Goal: Information Seeking & Learning: Learn about a topic

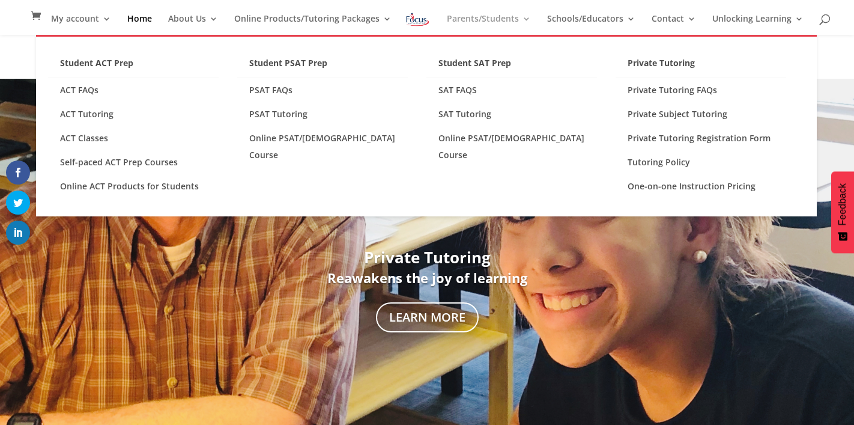
scroll to position [107, 0]
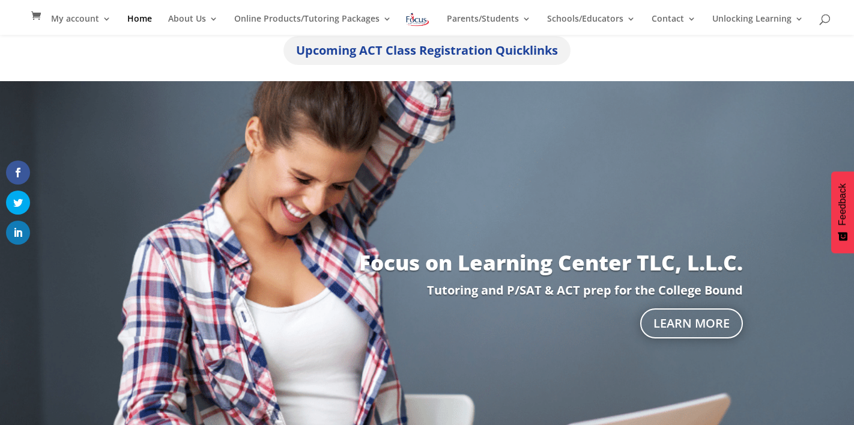
click at [396, 49] on link "Upcoming ACT Class Registration Quicklinks" at bounding box center [426, 50] width 287 height 29
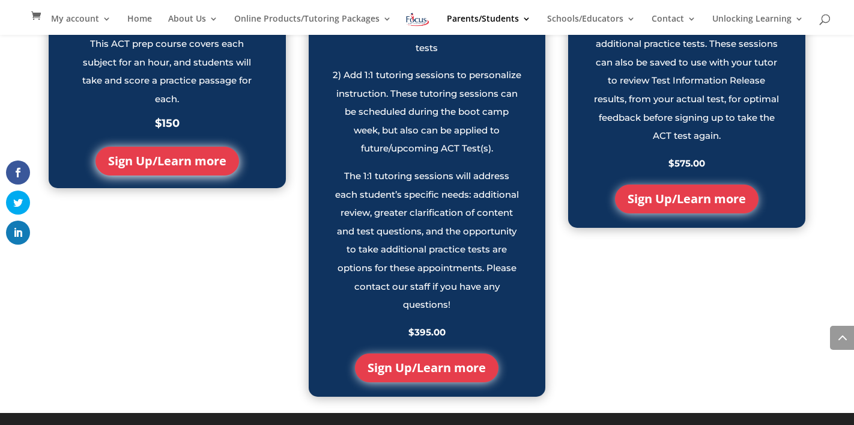
scroll to position [1354, 0]
click at [471, 364] on link "Sign Up/Learn more" at bounding box center [427, 367] width 144 height 29
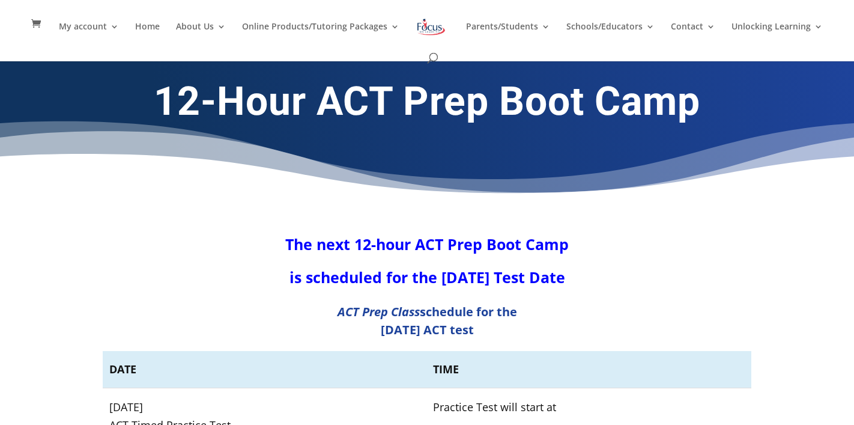
scroll to position [1, 0]
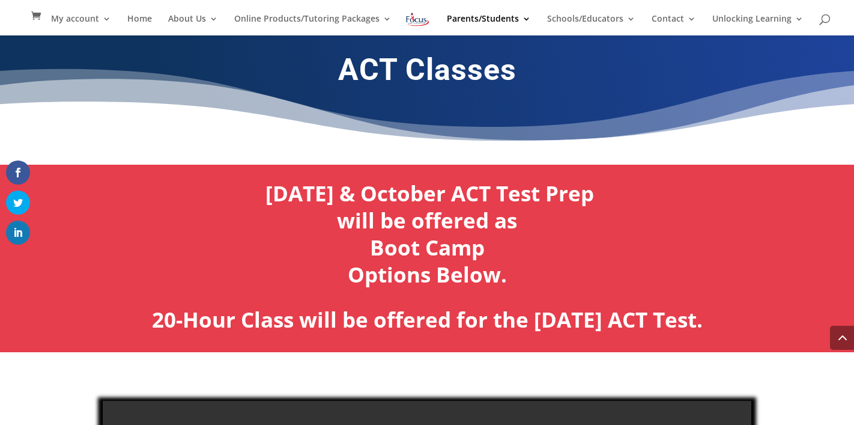
scroll to position [1354, 0]
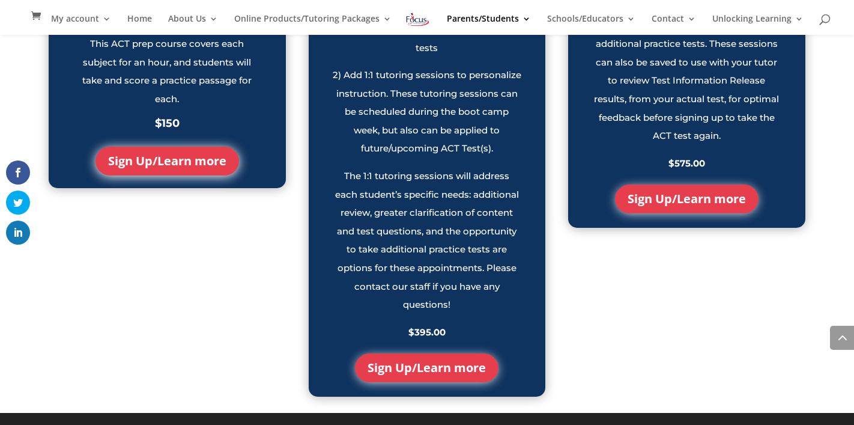
click at [202, 147] on link "Sign Up/Learn more" at bounding box center [167, 161] width 144 height 29
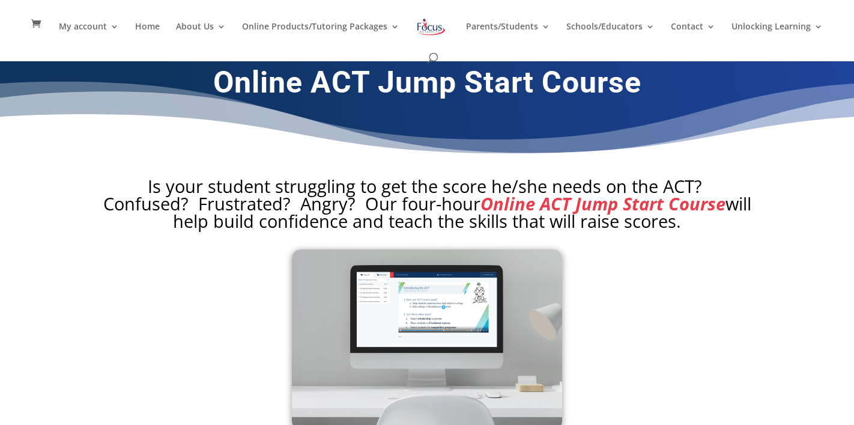
click at [202, 145] on div "Online ACT Jump Start Course" at bounding box center [427, 112] width 854 height 129
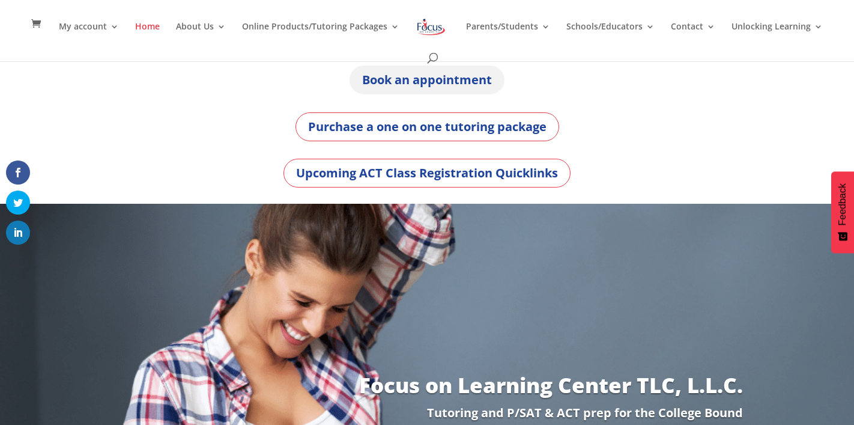
click at [455, 75] on link "Book an appointment" at bounding box center [427, 79] width 155 height 29
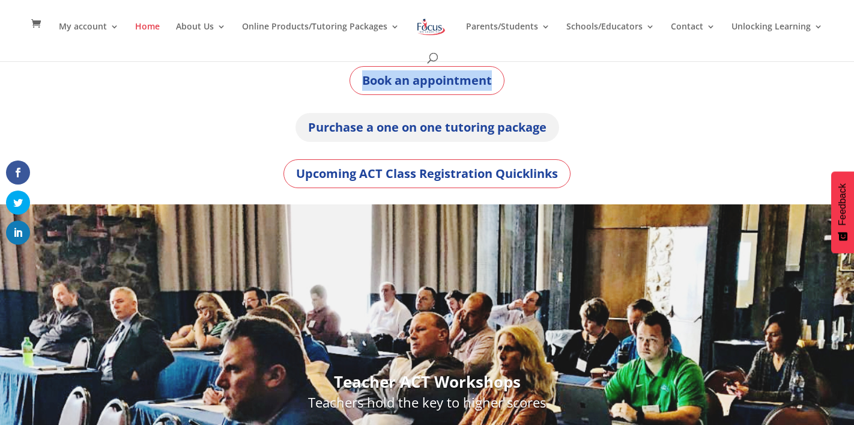
click at [451, 128] on link "Purchase a one on one tutoring package" at bounding box center [427, 127] width 264 height 29
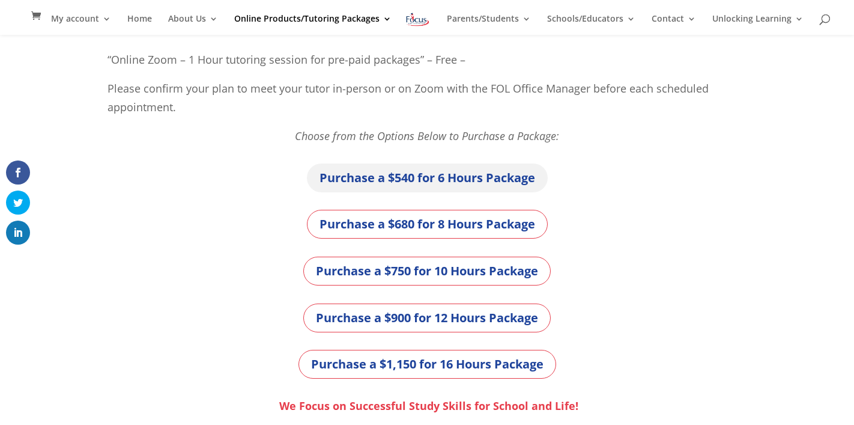
scroll to position [310, 0]
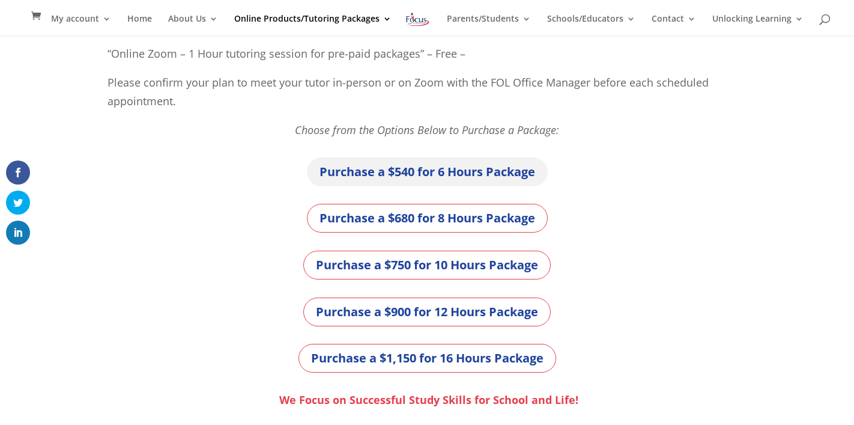
click at [465, 174] on link "Purchase a $540 for 6 Hours Package" at bounding box center [427, 171] width 241 height 29
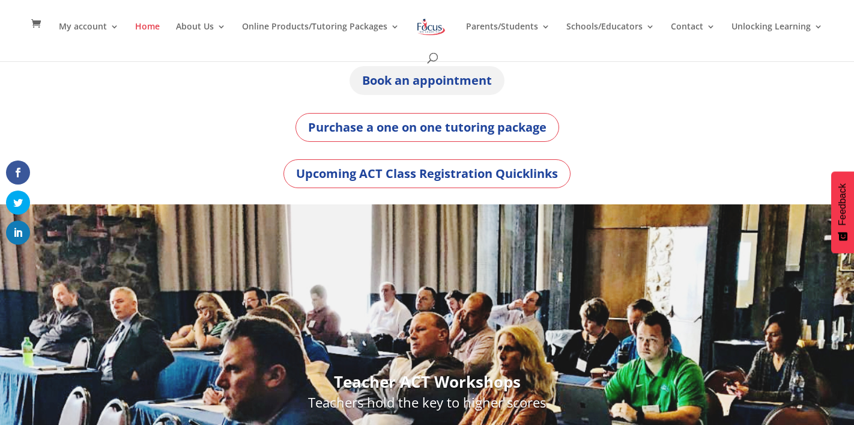
click at [426, 73] on link "Book an appointment" at bounding box center [427, 80] width 155 height 29
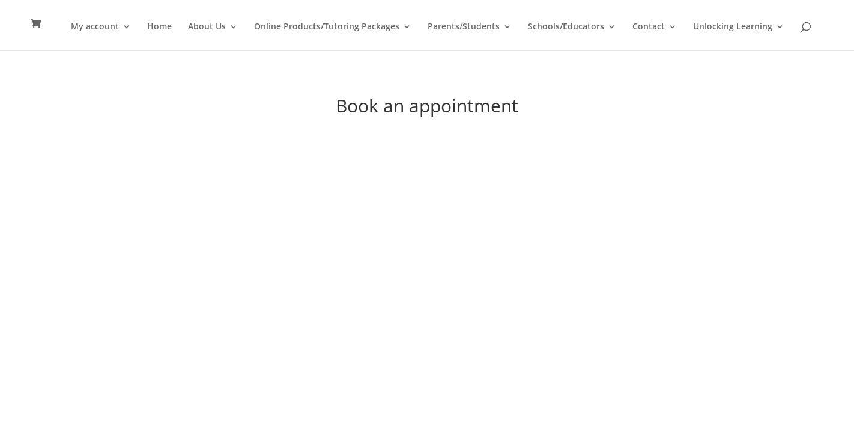
click at [426, 74] on div "Book an appointment" at bounding box center [427, 108] width 854 height 121
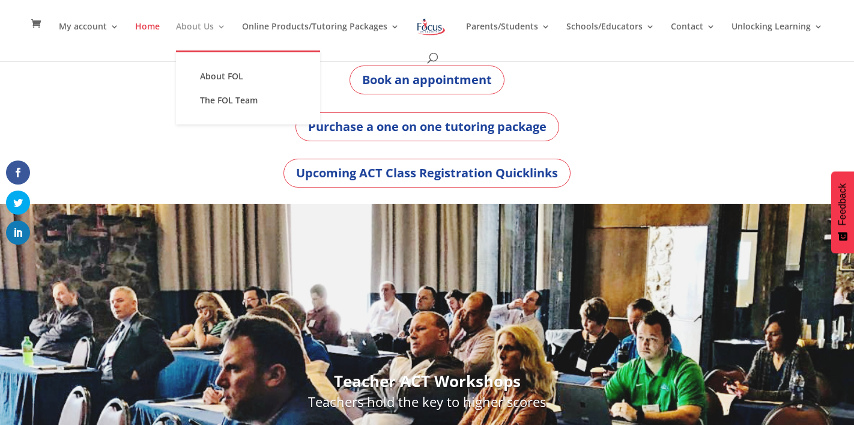
click at [192, 22] on link "About Us" at bounding box center [201, 36] width 50 height 28
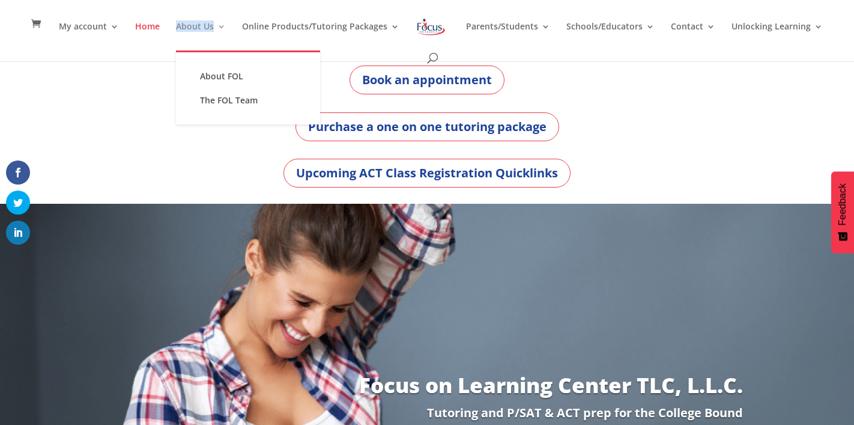
click at [185, 22] on link "About Us" at bounding box center [201, 36] width 50 height 28
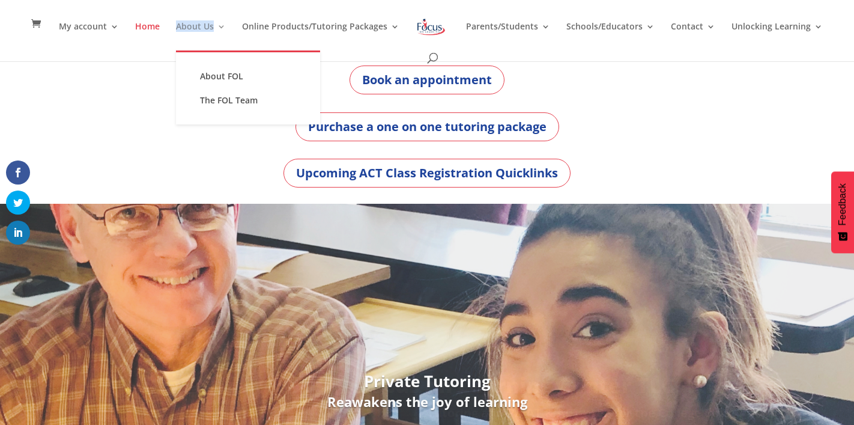
click at [180, 24] on link "About Us" at bounding box center [201, 36] width 50 height 28
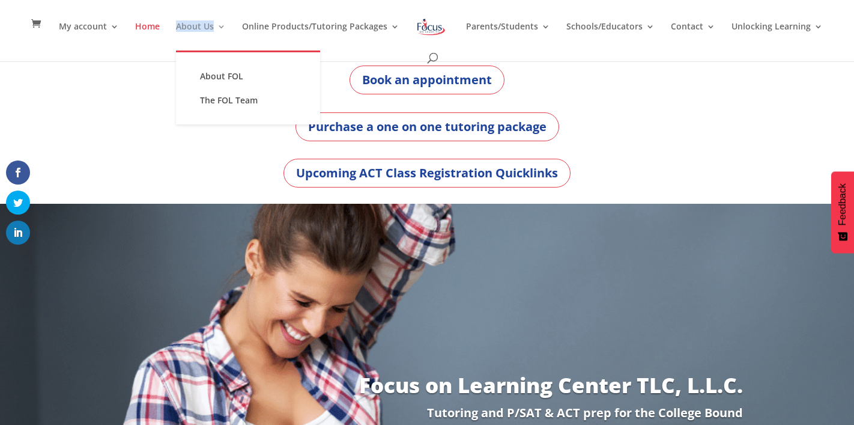
click at [180, 24] on link "About Us" at bounding box center [201, 36] width 50 height 28
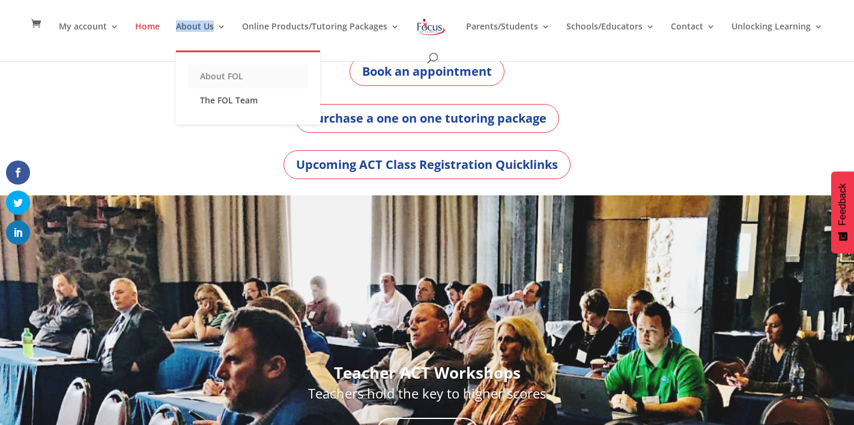
click at [204, 77] on link "About FOL" at bounding box center [248, 76] width 120 height 24
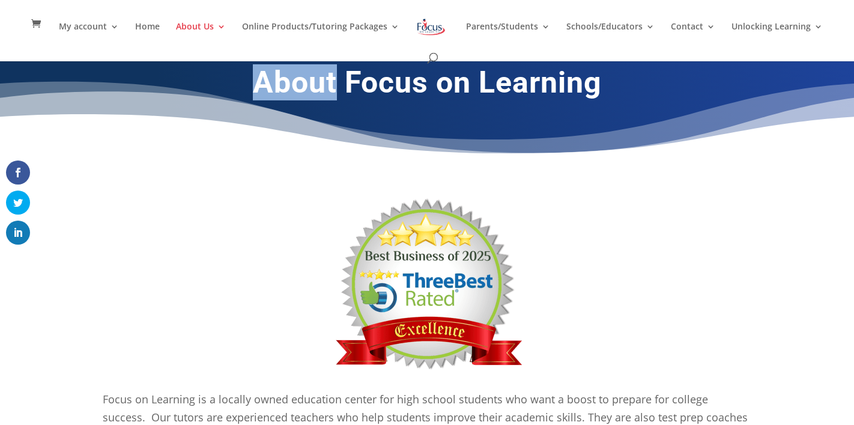
click at [204, 77] on h1 "About Focus on Learning" at bounding box center [427, 85] width 649 height 42
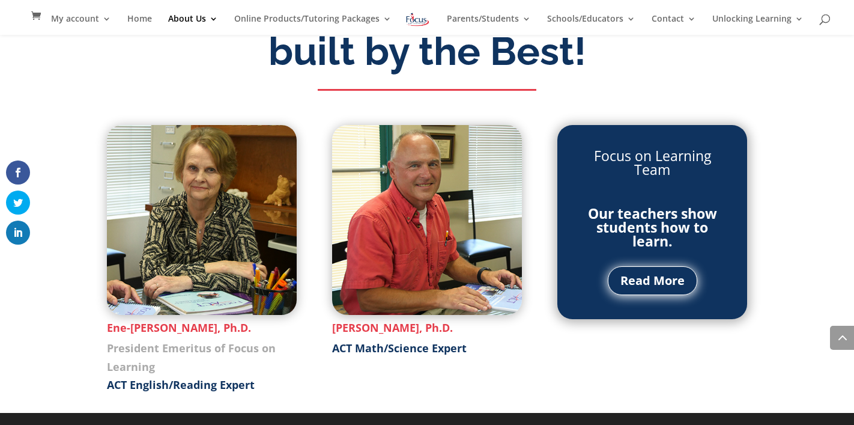
scroll to position [1320, 0]
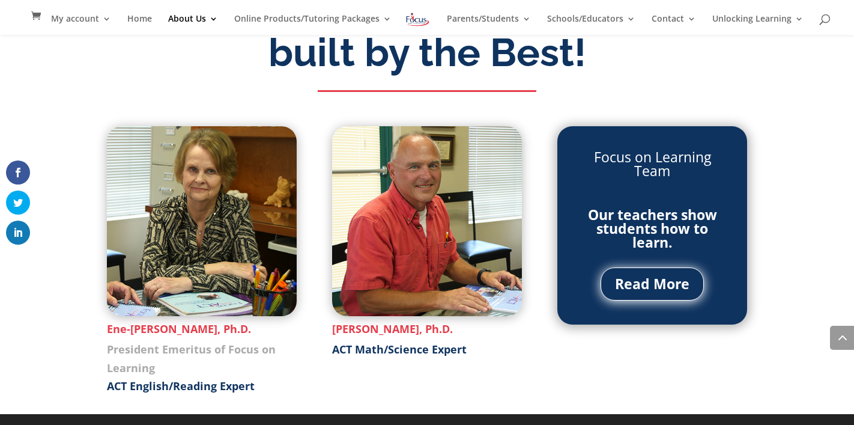
click at [650, 284] on link "Read More" at bounding box center [652, 283] width 103 height 33
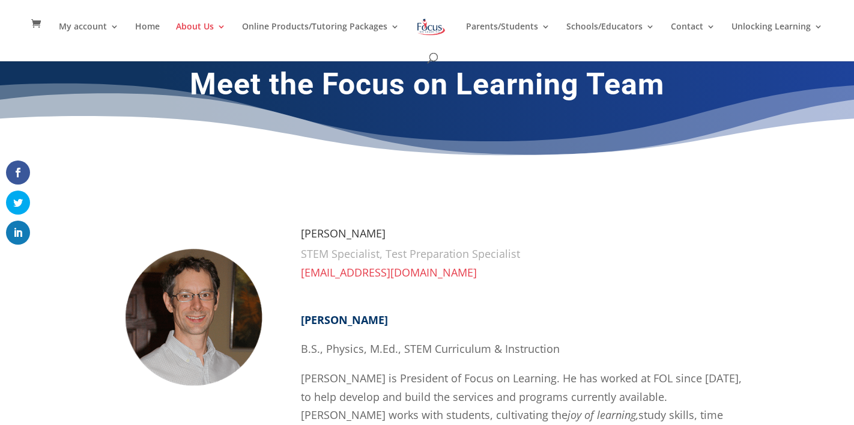
click at [650, 284] on p "[EMAIL_ADDRESS][DOMAIN_NAME]" at bounding box center [526, 277] width 450 height 29
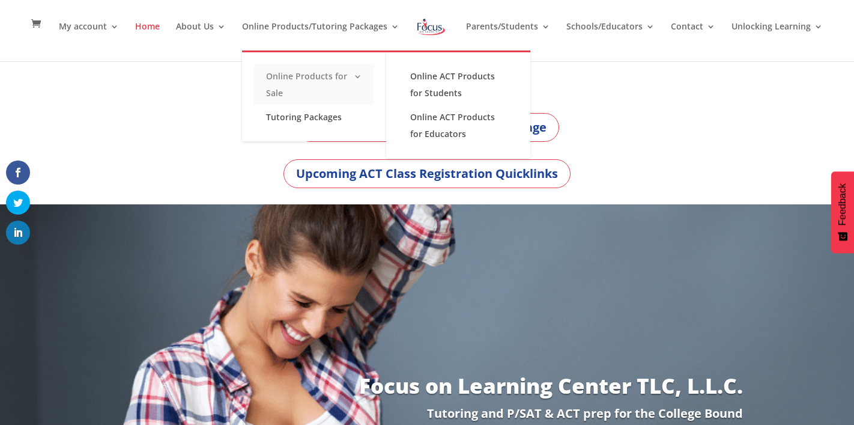
click at [301, 76] on link "Online Products for Sale" at bounding box center [314, 84] width 120 height 41
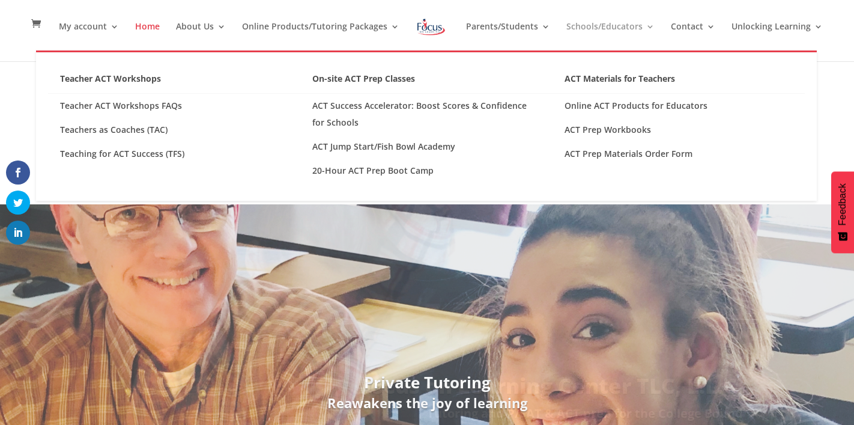
click at [576, 26] on link "Schools/Educators" at bounding box center [610, 36] width 88 height 28
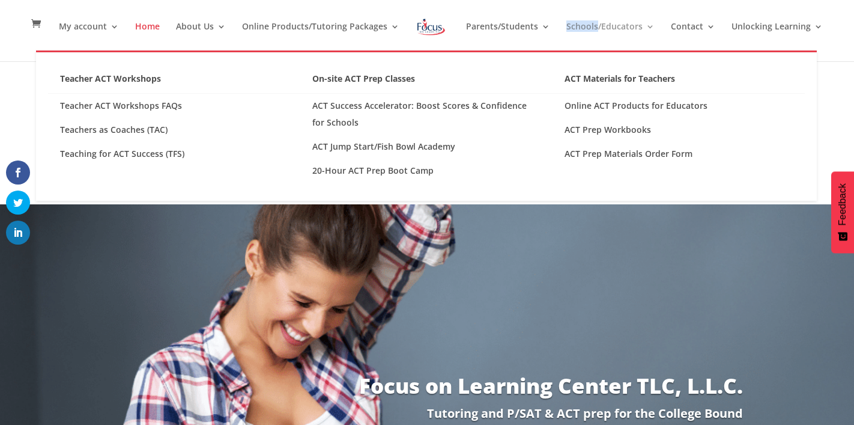
click at [576, 26] on link "Schools/Educators" at bounding box center [610, 36] width 88 height 28
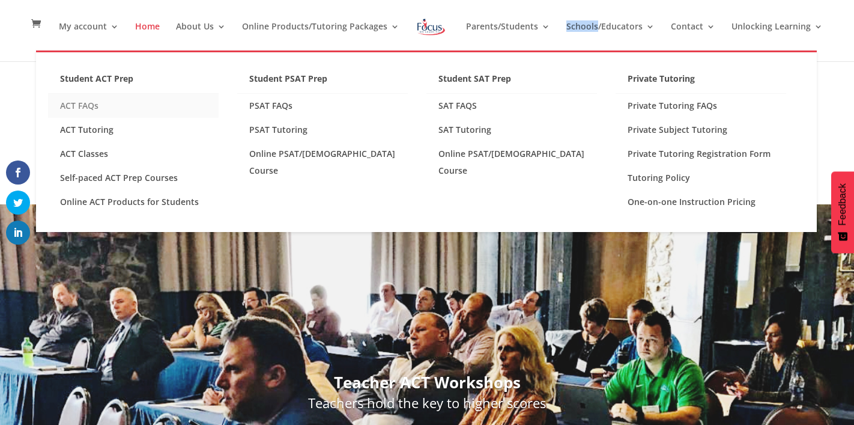
click at [92, 107] on link "ACT FAQs" at bounding box center [133, 106] width 171 height 24
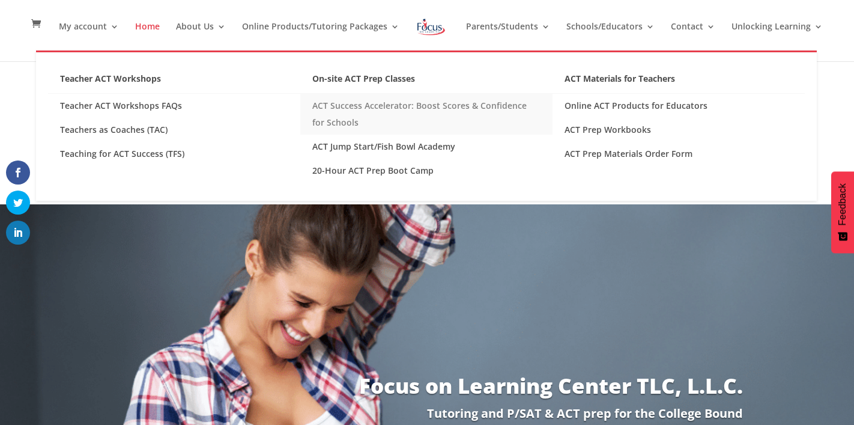
click at [338, 106] on link "ACT Success Accelerator: Boost Scores & Confidence for Schools" at bounding box center [426, 114] width 252 height 41
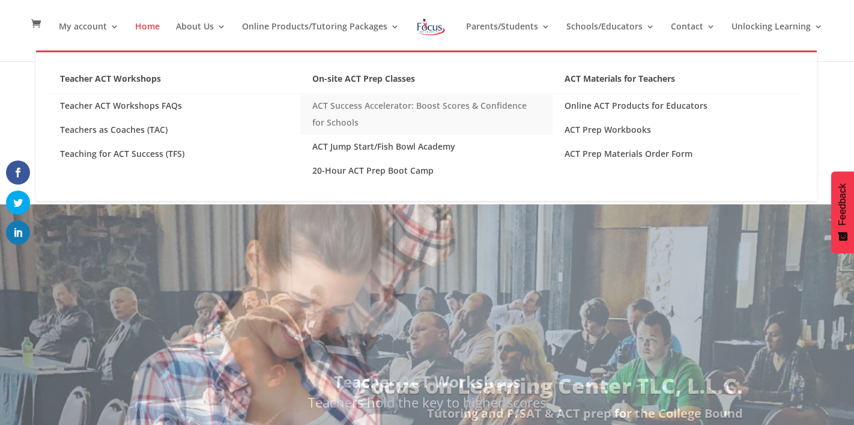
click at [338, 106] on link "ACT Success Accelerator: Boost Scores & Confidence for Schools" at bounding box center [426, 114] width 252 height 41
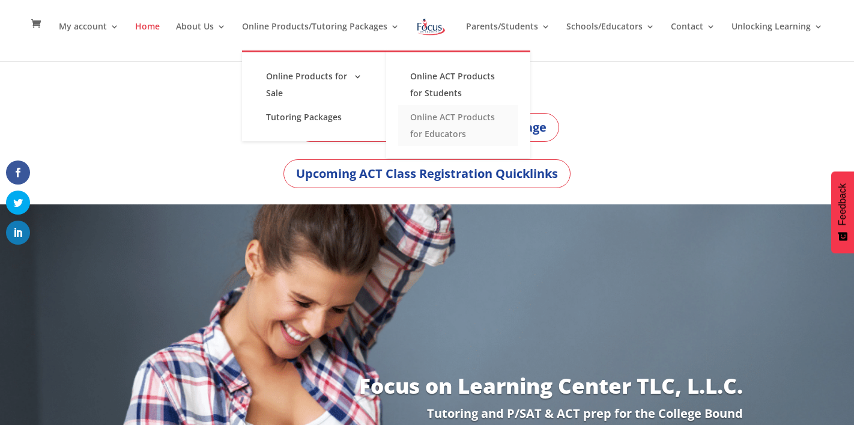
click at [420, 122] on link "Online ACT Products for Educators" at bounding box center [458, 125] width 120 height 41
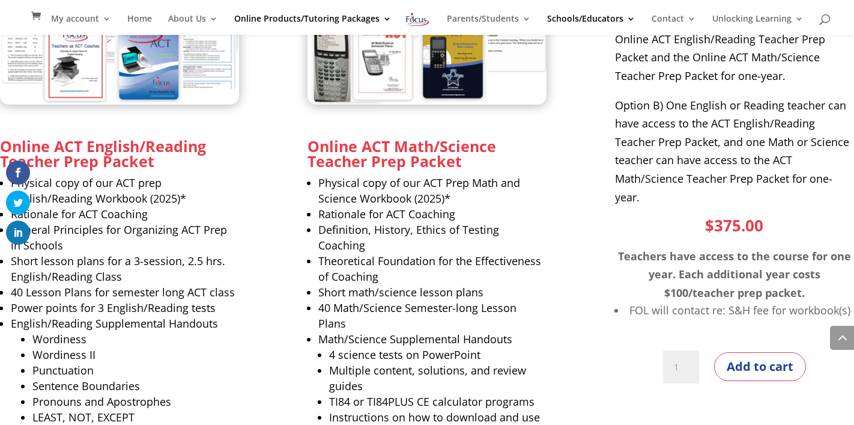
scroll to position [864, 0]
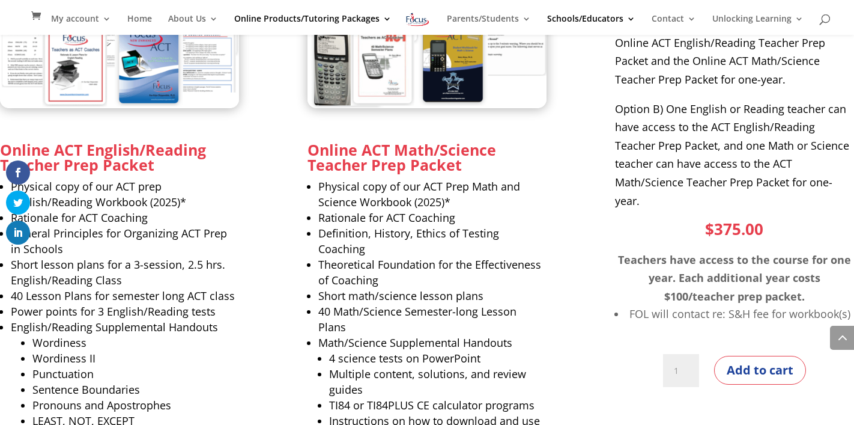
click at [235, 220] on li "Rationale for ACT Coaching" at bounding box center [125, 218] width 228 height 16
click at [11, 148] on strong "Online ACT English/Reading Teacher Prep Packet" at bounding box center [103, 156] width 206 height 35
click at [201, 300] on div "Online ACT English/Reading Teacher Prep Packet Physical copy of our ACT prep En…" at bounding box center [427, 319] width 854 height 692
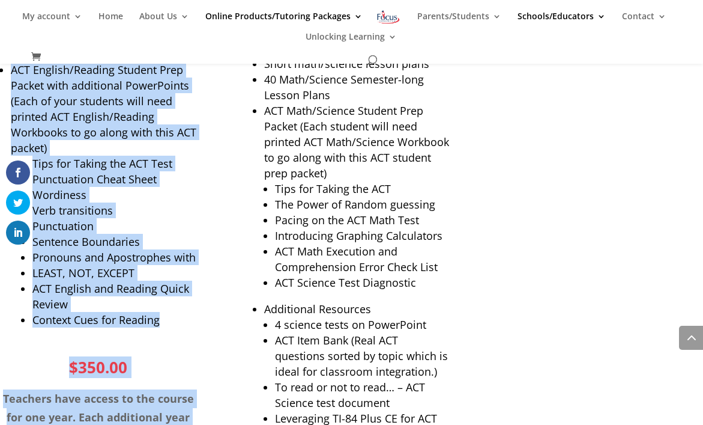
scroll to position [2622, 0]
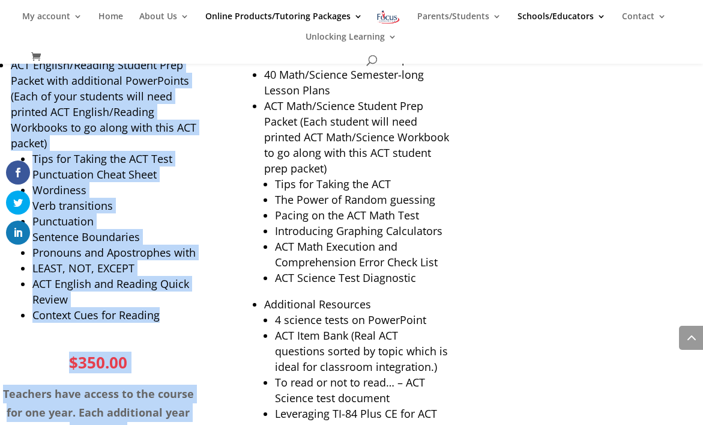
drag, startPoint x: 32, startPoint y: 118, endPoint x: 143, endPoint y: 407, distance: 309.5
click at [143, 407] on div "Online ACT Products for Educators ACT Prep Workbooks (2025 Ed. 1) Printed Editi…" at bounding box center [351, 101] width 703 height 5378
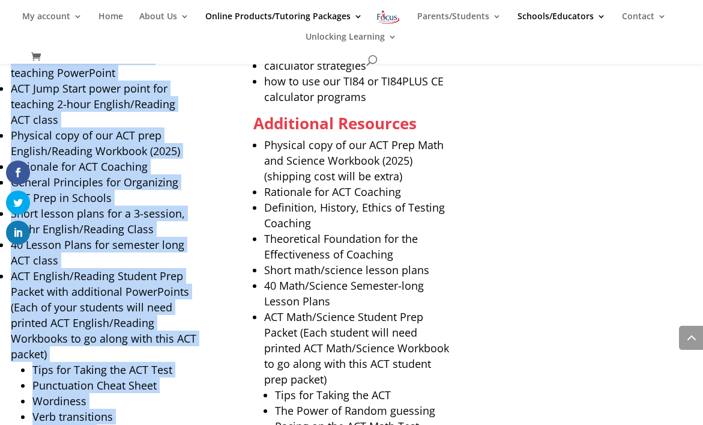
scroll to position [2410, 0]
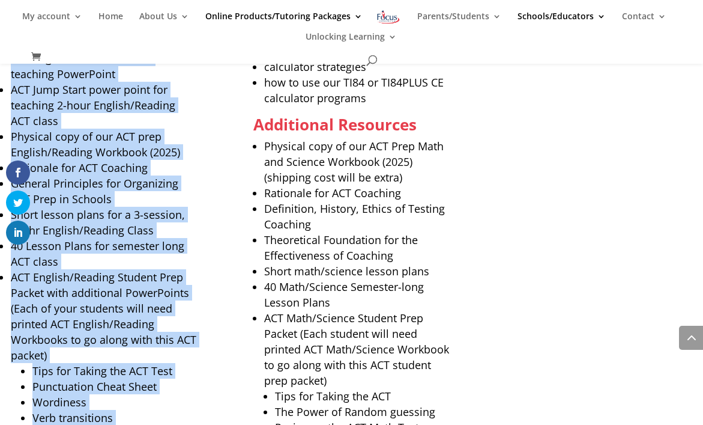
copy div "ne ACT English/Reading Teacher Prep Packet Physical copy of our ACT prep Englis…"
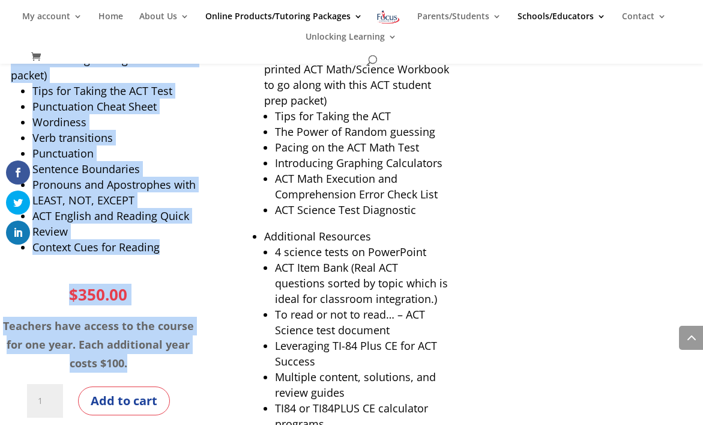
scroll to position [2696, 0]
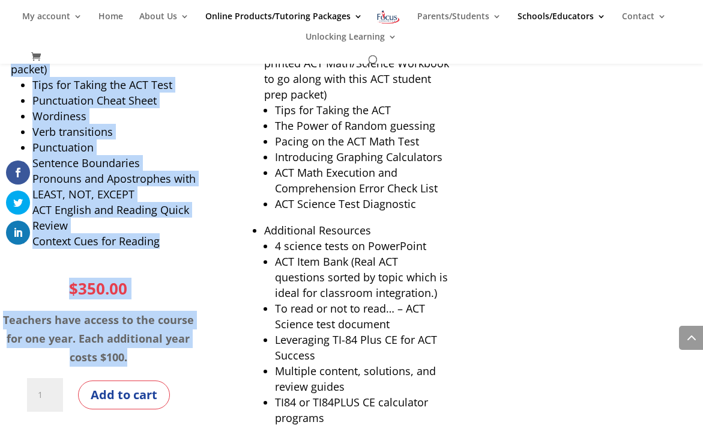
copy div "ne ACT English/Reading Teacher Prep Packet Physical copy of our ACT prep Englis…"
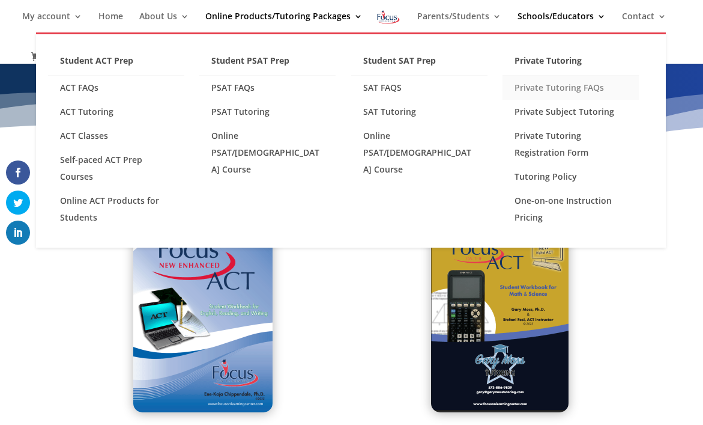
scroll to position [1, 0]
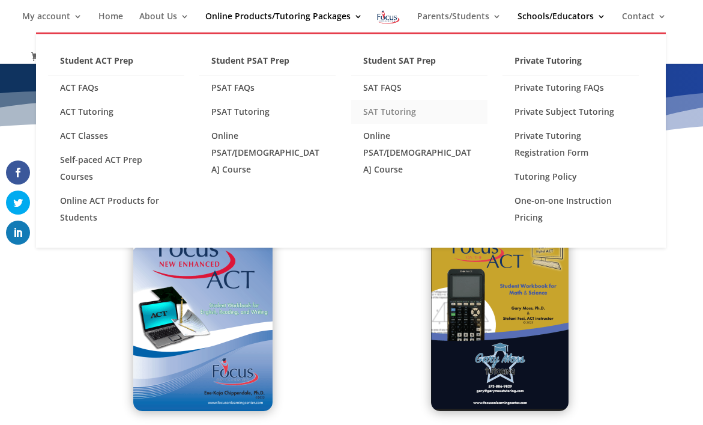
click at [411, 112] on link "SAT Tutoring" at bounding box center [419, 112] width 136 height 24
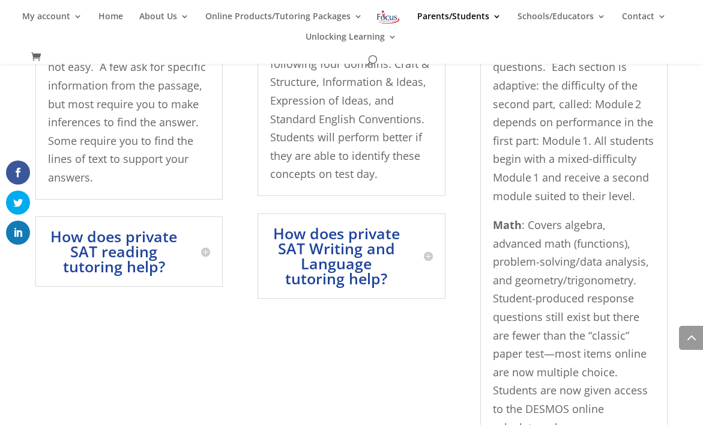
scroll to position [903, 0]
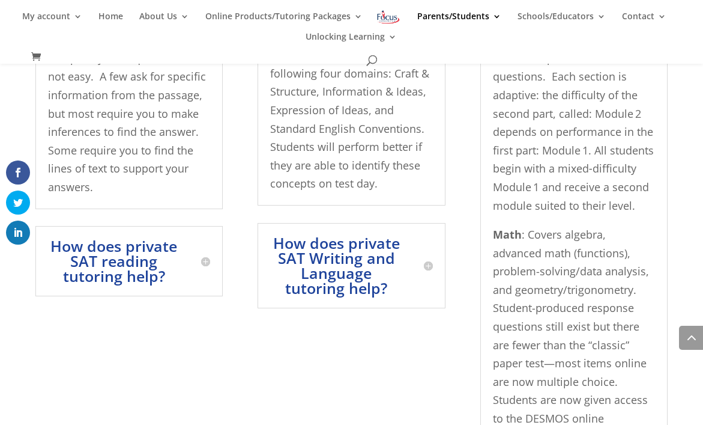
click at [379, 283] on h5 "How does private SAT Writing and Language tutoring help?" at bounding box center [351, 265] width 163 height 60
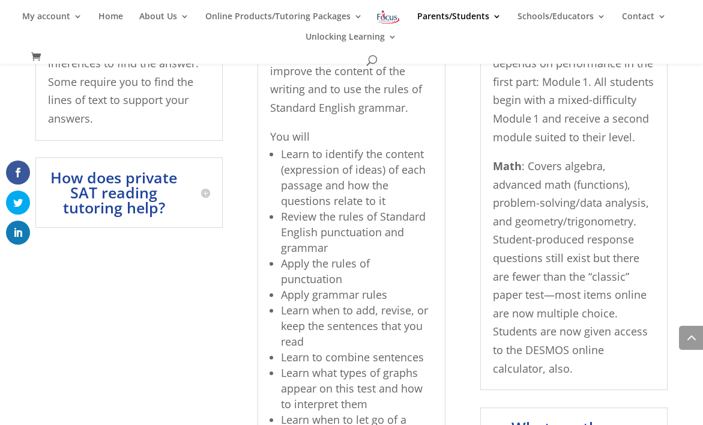
scroll to position [961, 0]
